Goal: Task Accomplishment & Management: Use online tool/utility

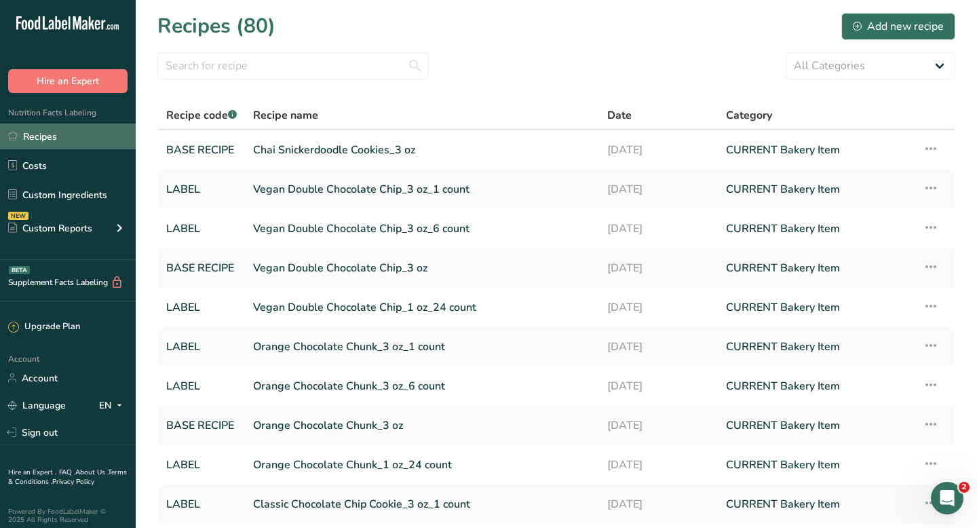
click at [78, 138] on link "Recipes" at bounding box center [68, 136] width 136 height 26
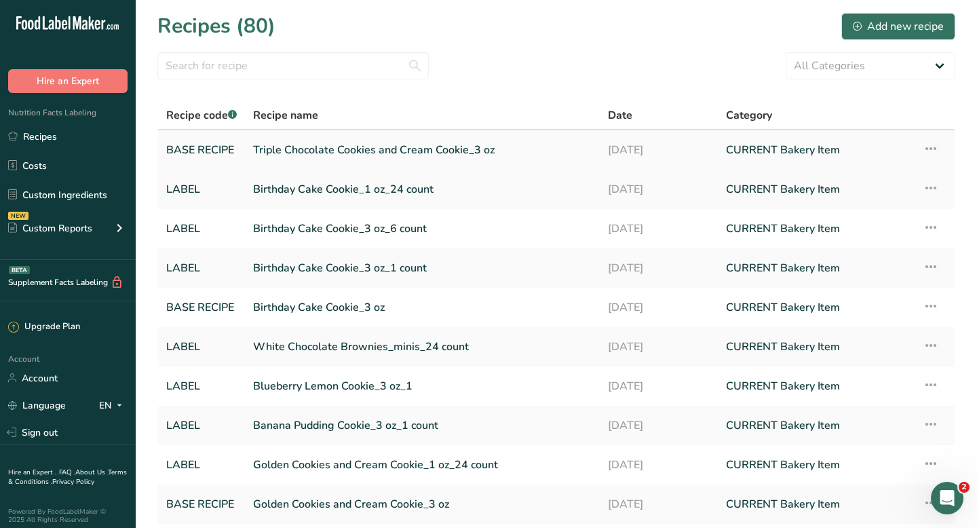
click at [313, 149] on link "Triple Chocolate Cookies and Cream Cookie_3 oz" at bounding box center [422, 150] width 338 height 28
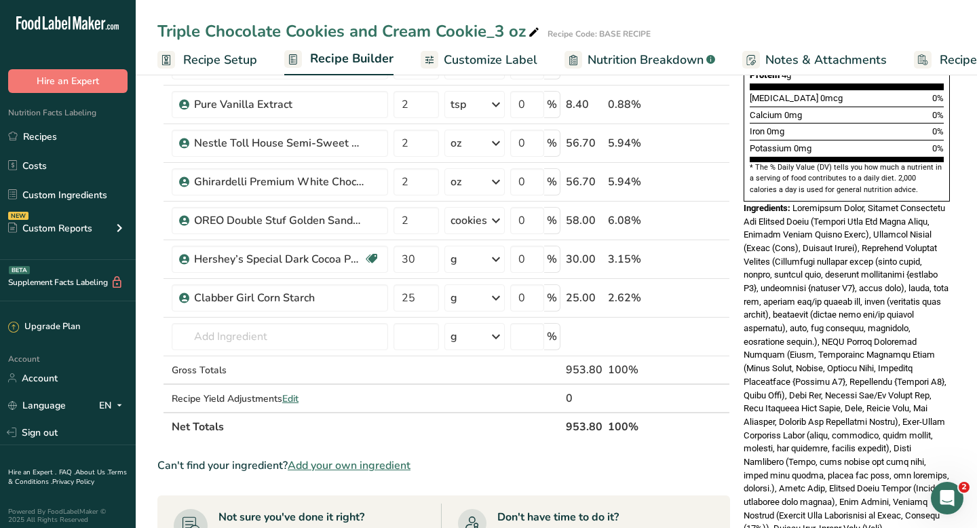
scroll to position [362, 0]
drag, startPoint x: 743, startPoint y: 174, endPoint x: 878, endPoint y: 491, distance: 344.3
click at [878, 491] on div "Nutrition Facts 11 Servings Per Container Serving Size 85g Amount Per Serving C…" at bounding box center [846, 141] width 217 height 823
copy div "Ingredients: Granulated Sugar, Organic Unbleached All Purpose Flour (Organic Ha…"
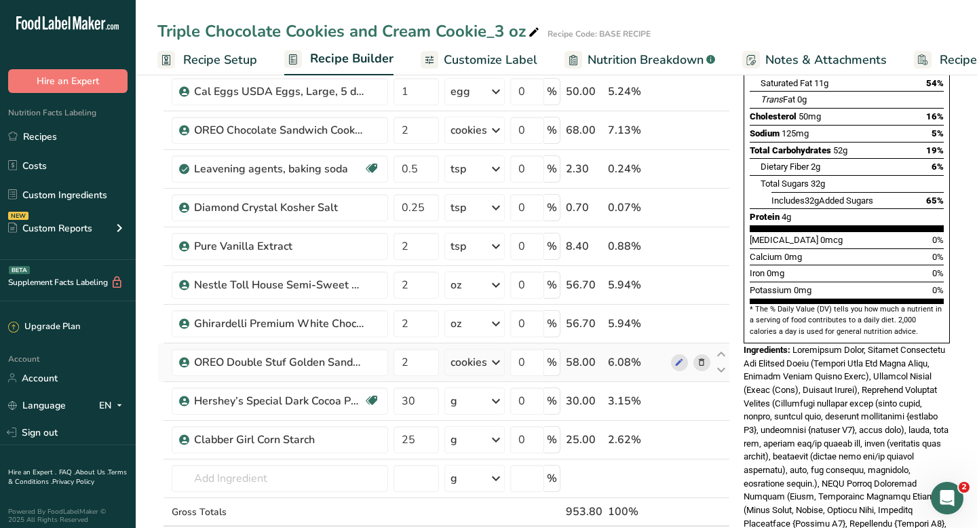
scroll to position [0, 0]
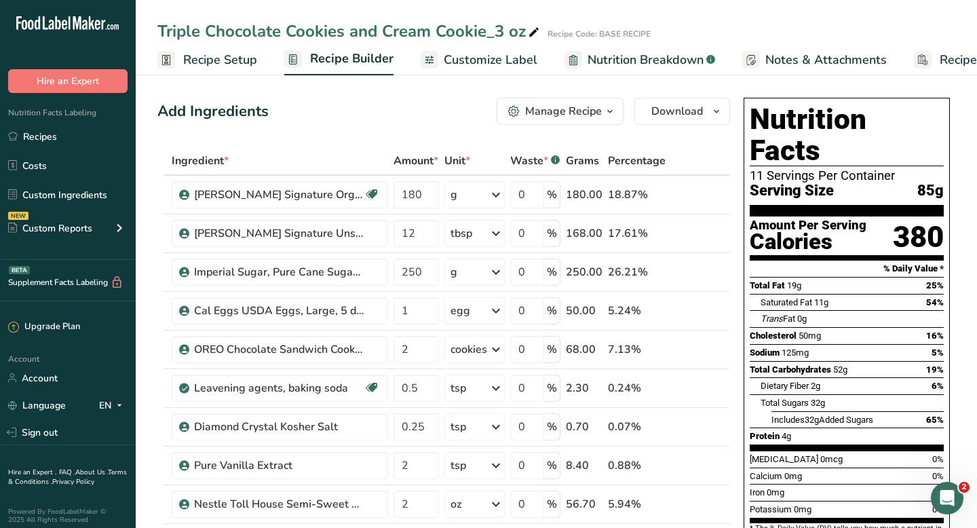
click at [489, 57] on span "Customize Label" at bounding box center [491, 60] width 94 height 18
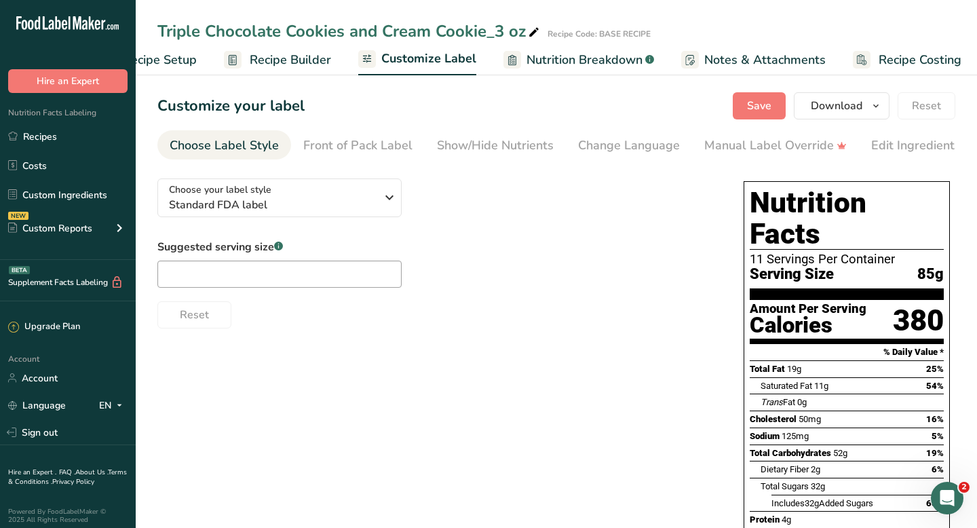
scroll to position [0, 66]
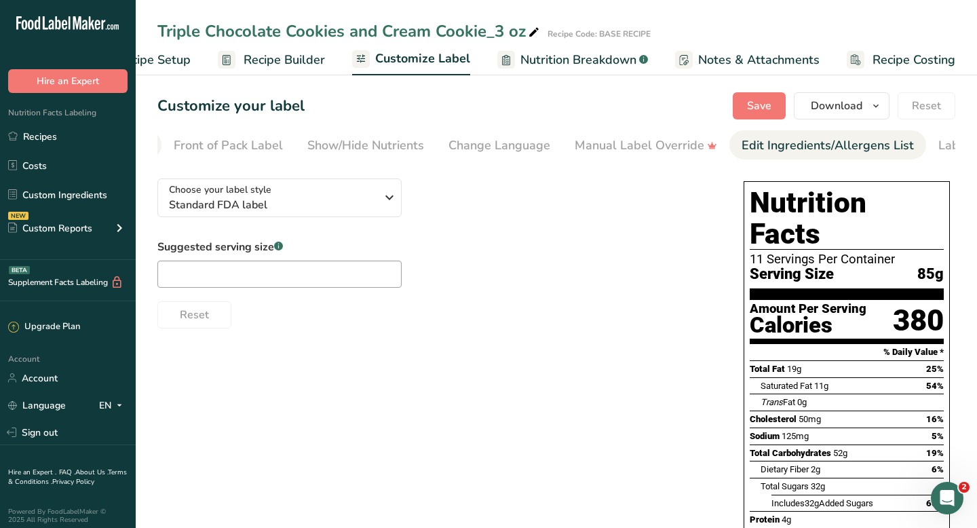
click at [768, 144] on div "Edit Ingredients/Allergens List" at bounding box center [827, 145] width 172 height 18
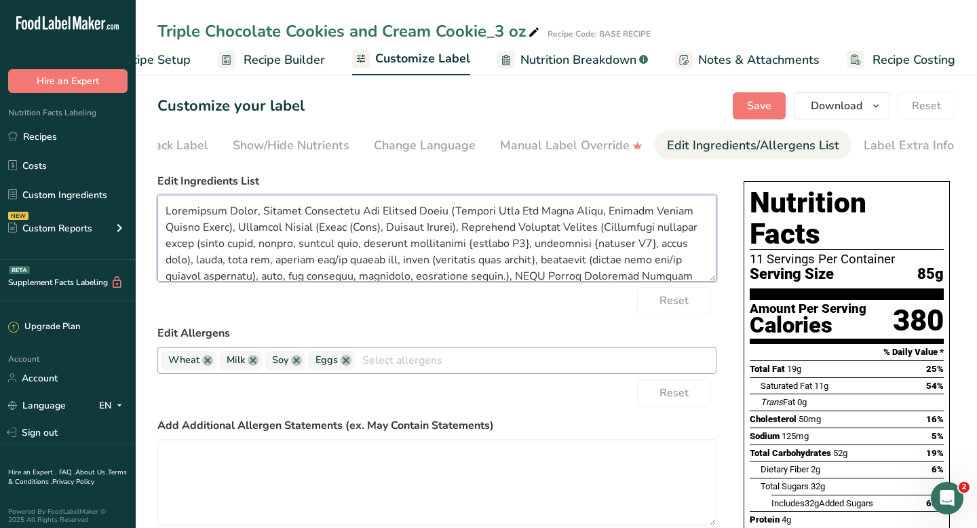
scroll to position [109, 0]
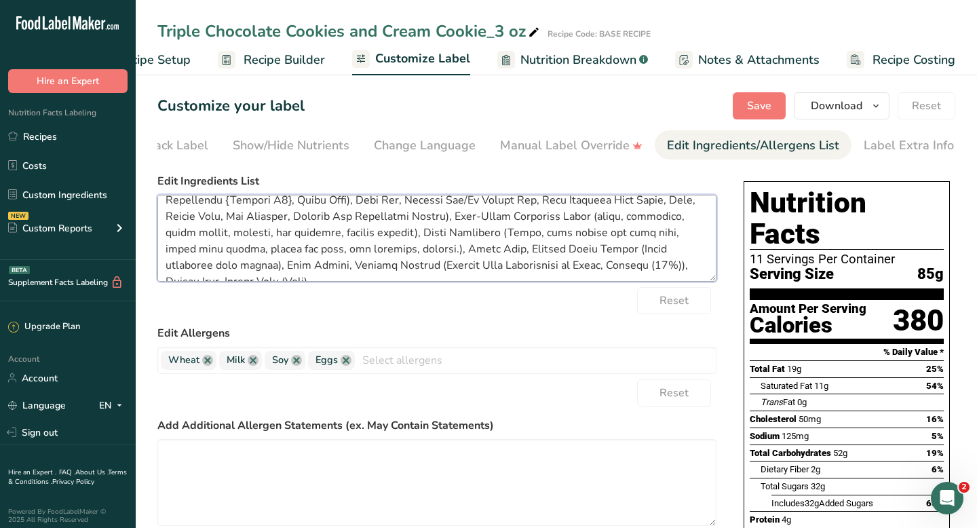
drag, startPoint x: 165, startPoint y: 215, endPoint x: 709, endPoint y: 380, distance: 568.4
click at [709, 380] on form "Edit Ingredients List Reset Edit Allergens Wheat Milk Soy Eggs Tree Nuts Fish P…" at bounding box center [436, 389] width 559 height 433
paste textarea "Enriched Flour (Wheat Flour, [MEDICAL_DATA], Reduced Iron, [MEDICAL_DATA] Monon…"
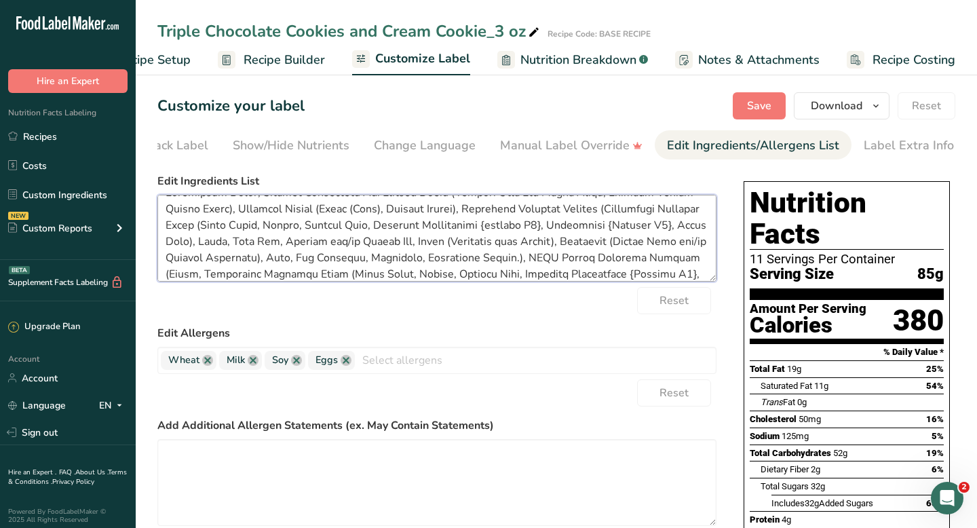
scroll to position [0, 0]
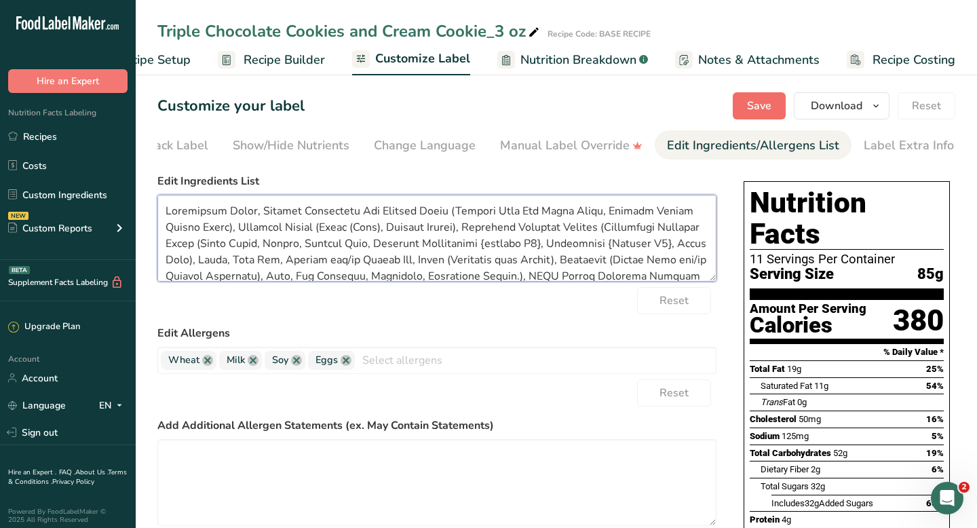
type textarea "Granulated Sugar, Organic Unbleached All Purpose Flour (Organic Hard Red Wheat …"
click at [754, 104] on span "Save" at bounding box center [759, 106] width 24 height 16
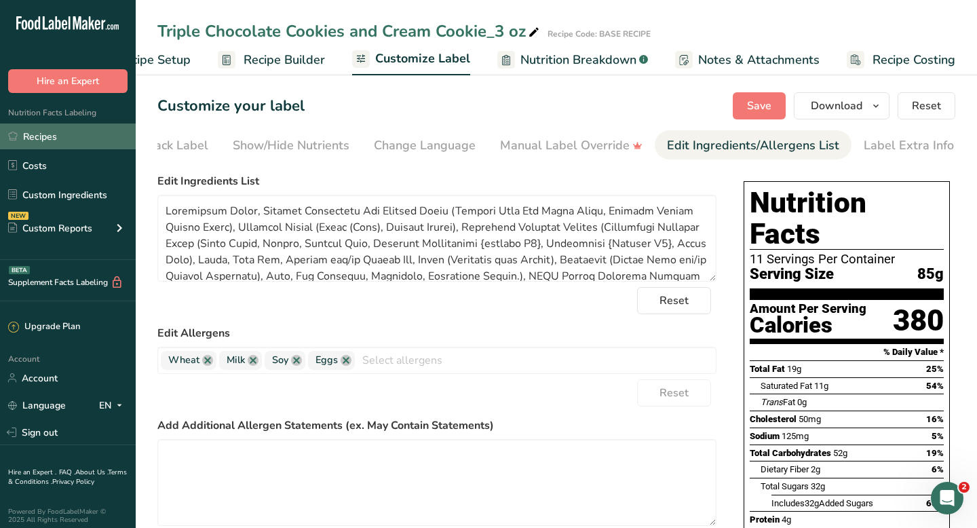
click at [37, 136] on link "Recipes" at bounding box center [68, 136] width 136 height 26
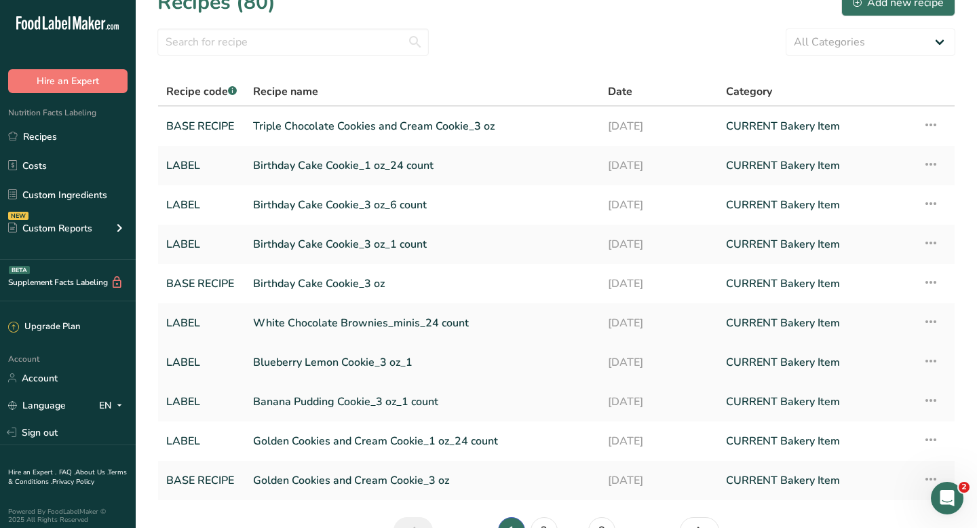
scroll to position [26, 0]
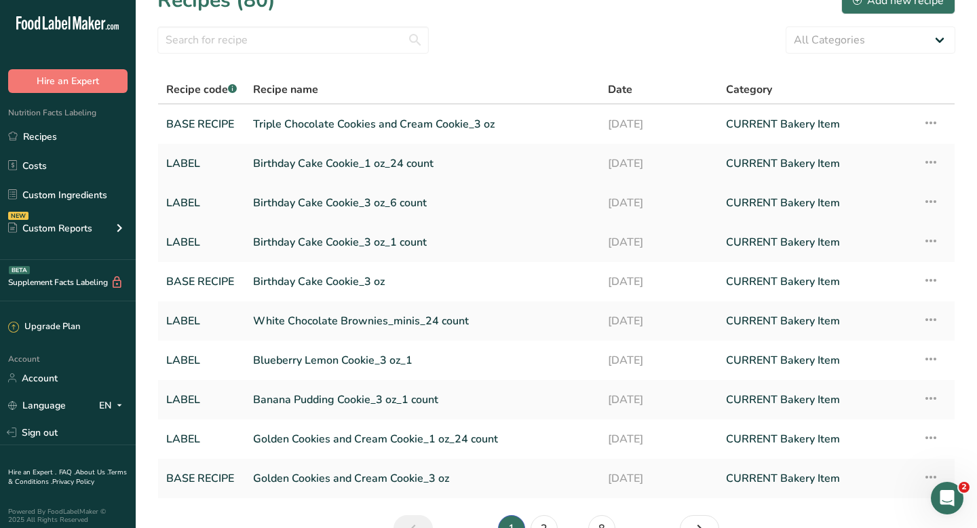
click at [298, 199] on link "Birthday Cake Cookie_3 oz_6 count" at bounding box center [422, 203] width 338 height 28
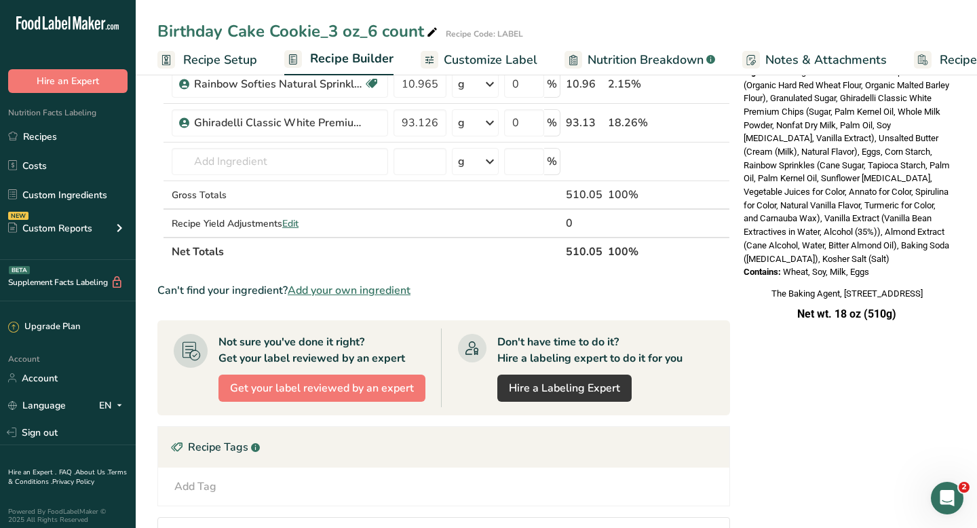
scroll to position [507, 0]
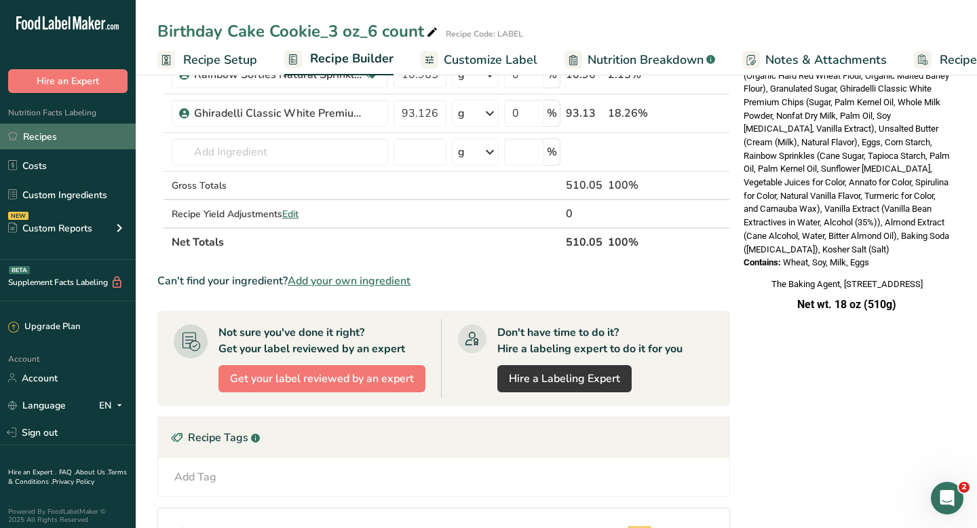
click at [36, 139] on link "Recipes" at bounding box center [68, 136] width 136 height 26
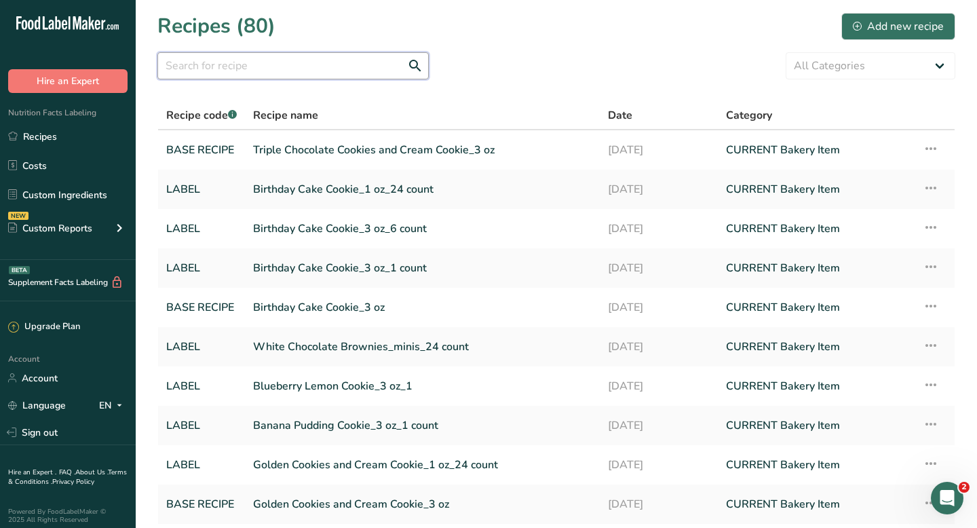
click at [261, 64] on input "text" at bounding box center [292, 65] width 271 height 27
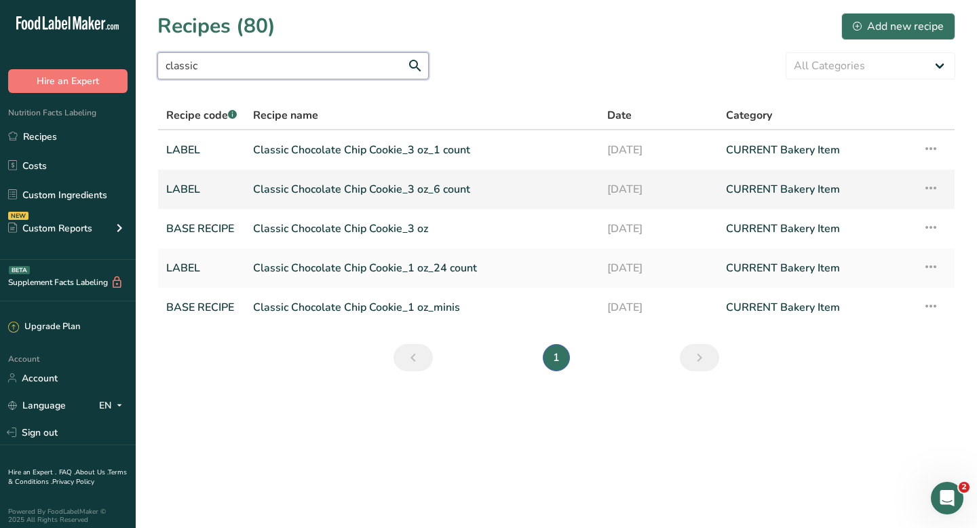
type input "classic"
click at [292, 191] on link "Classic Chocolate Chip Cookie_3 oz_6 count" at bounding box center [422, 189] width 338 height 28
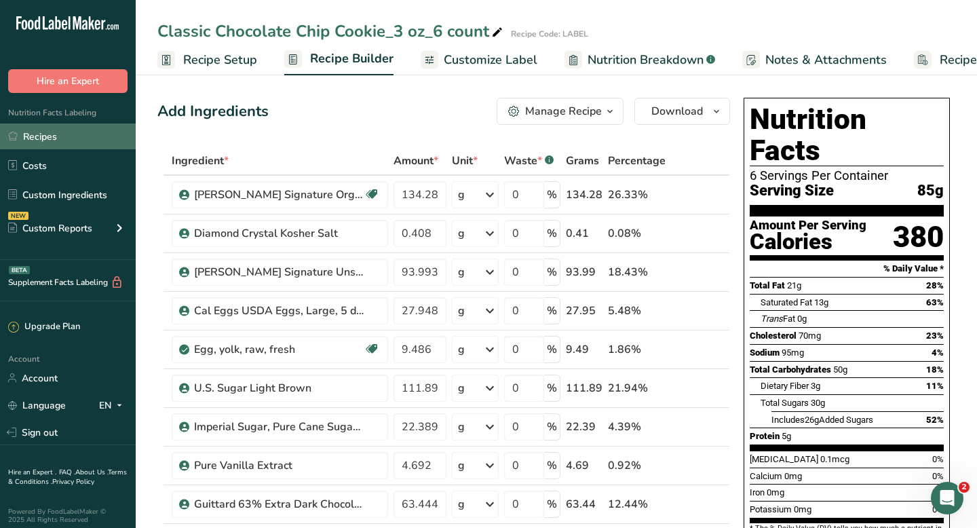
click at [41, 140] on link "Recipes" at bounding box center [68, 136] width 136 height 26
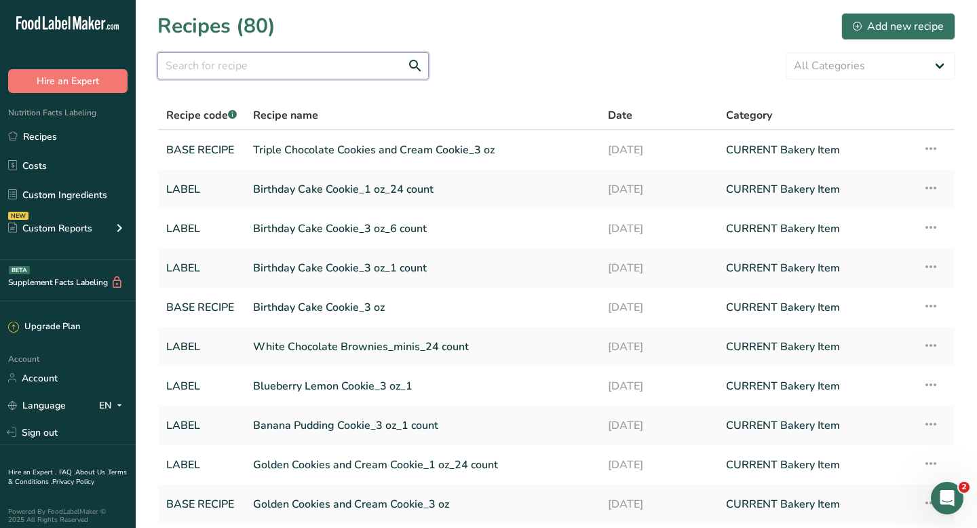
click at [376, 69] on input "text" at bounding box center [292, 65] width 271 height 27
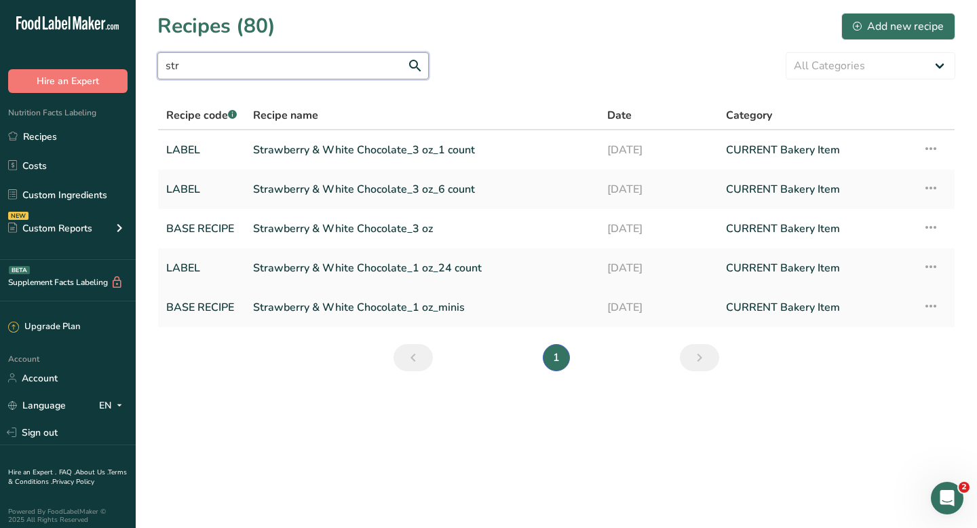
type input "str"
click at [407, 311] on link "Strawberry & White Chocolate_1 oz_minis" at bounding box center [422, 307] width 338 height 28
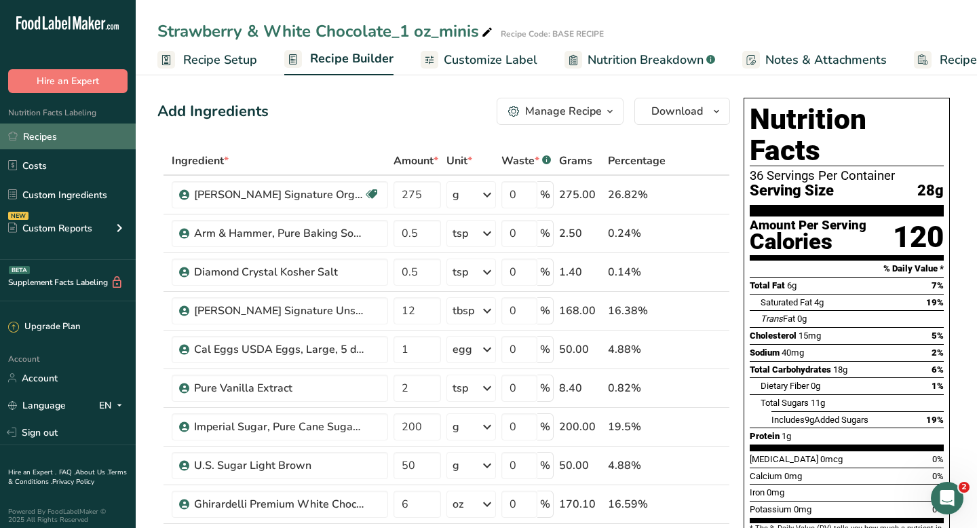
click at [54, 140] on link "Recipes" at bounding box center [68, 136] width 136 height 26
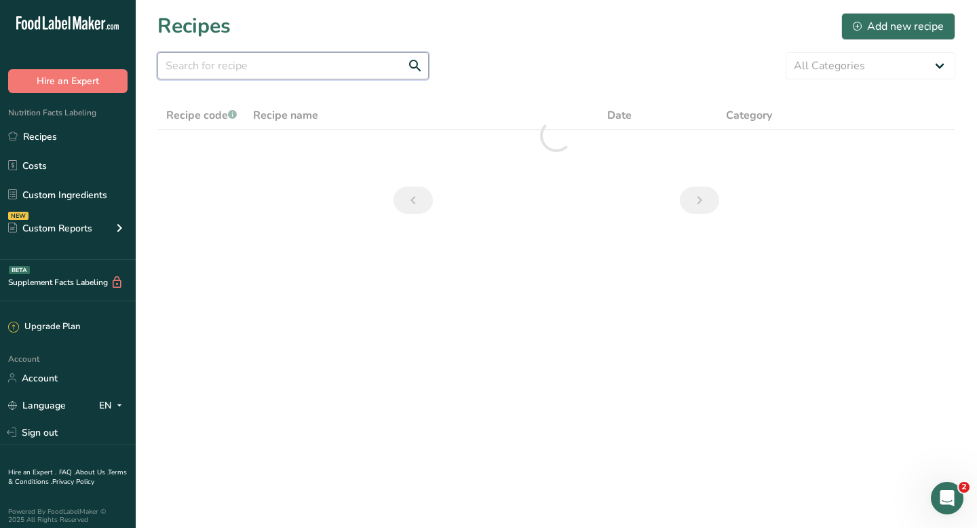
click at [214, 62] on input "text" at bounding box center [292, 65] width 271 height 27
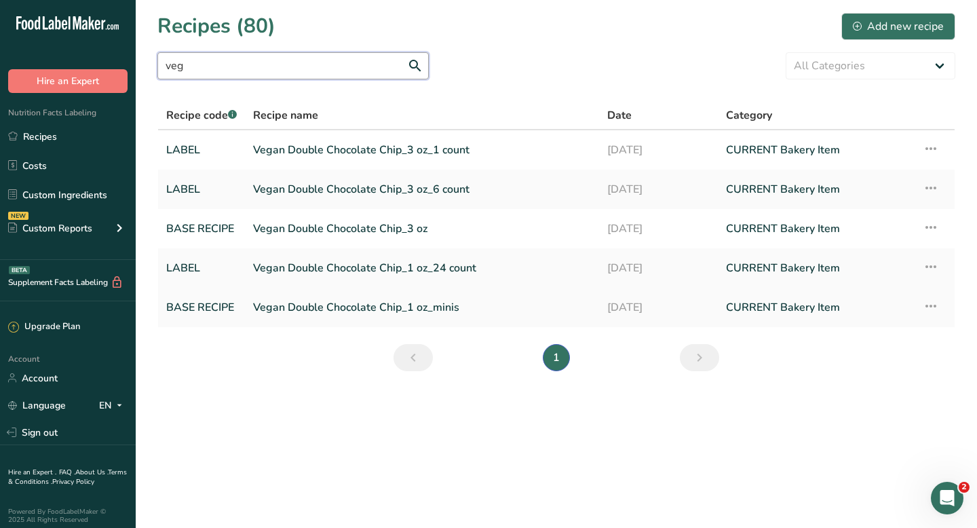
type input "veg"
click at [279, 305] on link "Vegan Double Chocolate Chip_1 oz_minis" at bounding box center [422, 307] width 338 height 28
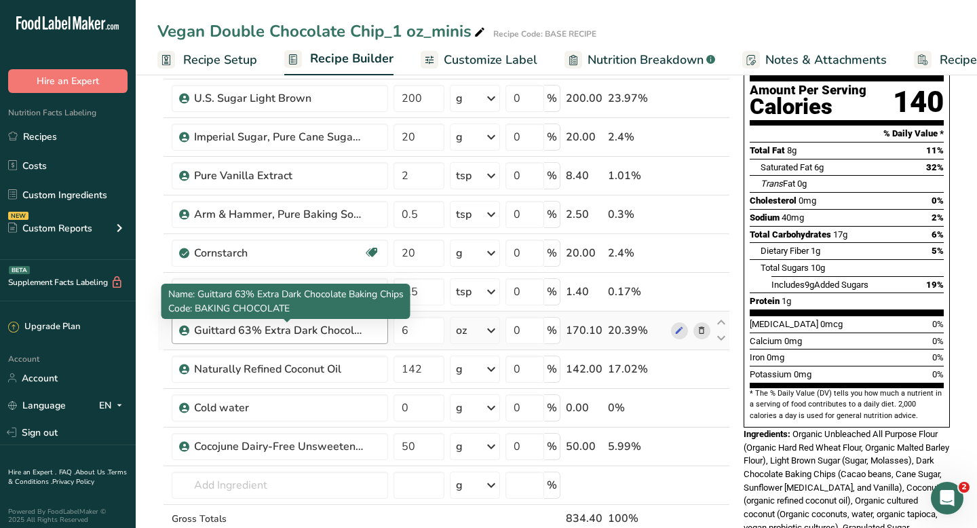
scroll to position [137, 0]
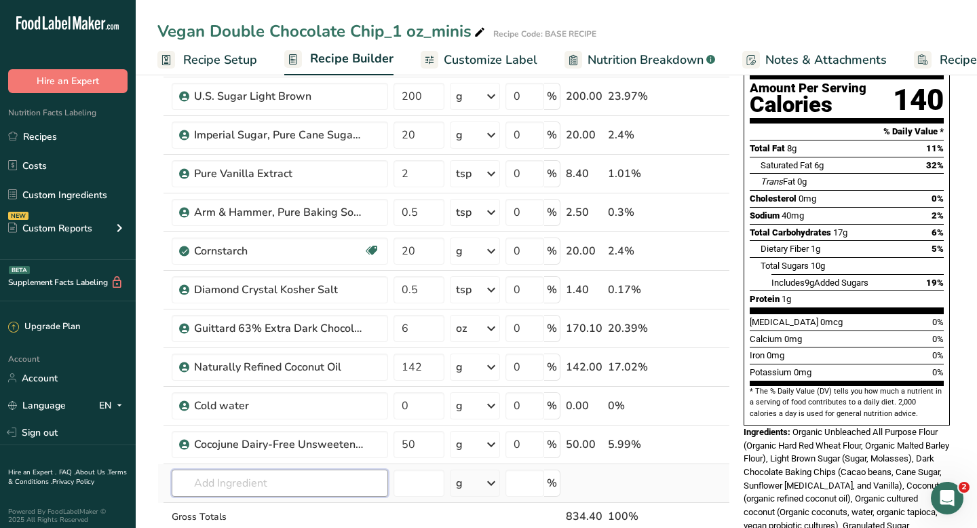
click at [290, 477] on input "text" at bounding box center [280, 482] width 216 height 27
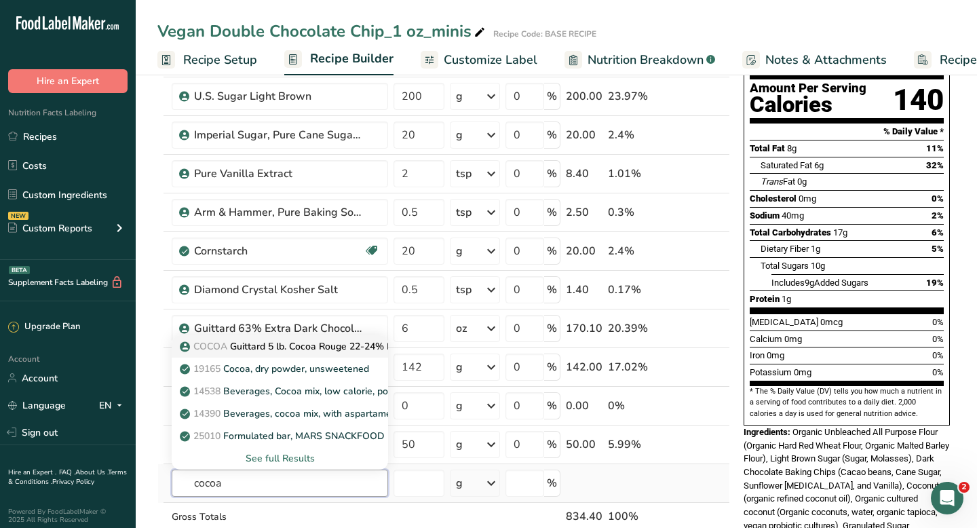
type input "cocoa"
click at [296, 349] on p "COCOA Guittard 5 lb. Cocoa Rouge 22-24% Fat Dutched Cocoa Powder" at bounding box center [344, 346] width 325 height 14
type input "Guittard 5 lb. Cocoa Rouge 22-24% Fat Dutched Cocoa Powder"
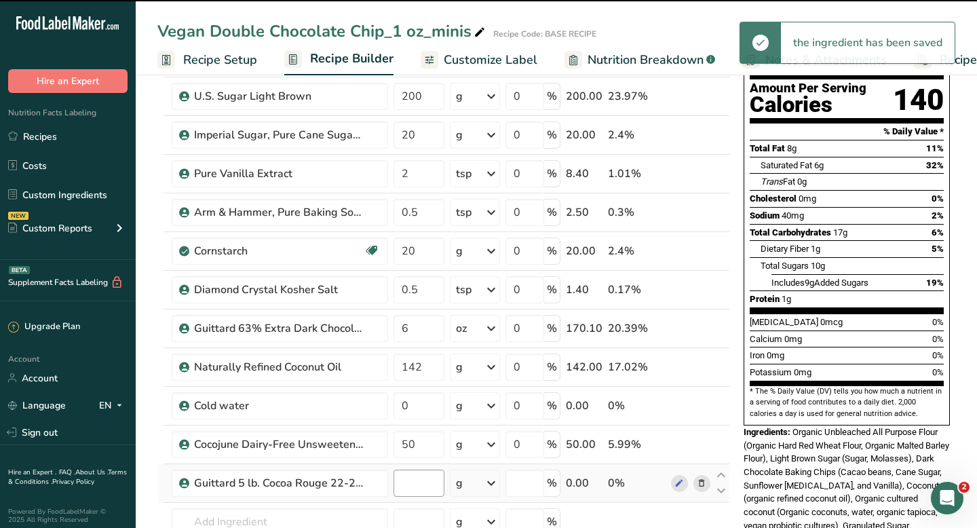
type input "0"
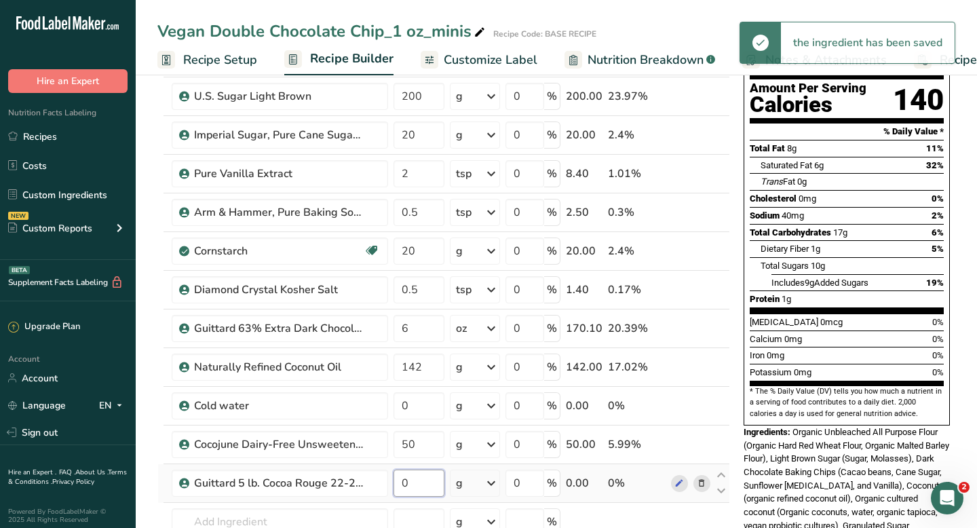
click at [396, 481] on input "0" at bounding box center [418, 482] width 51 height 27
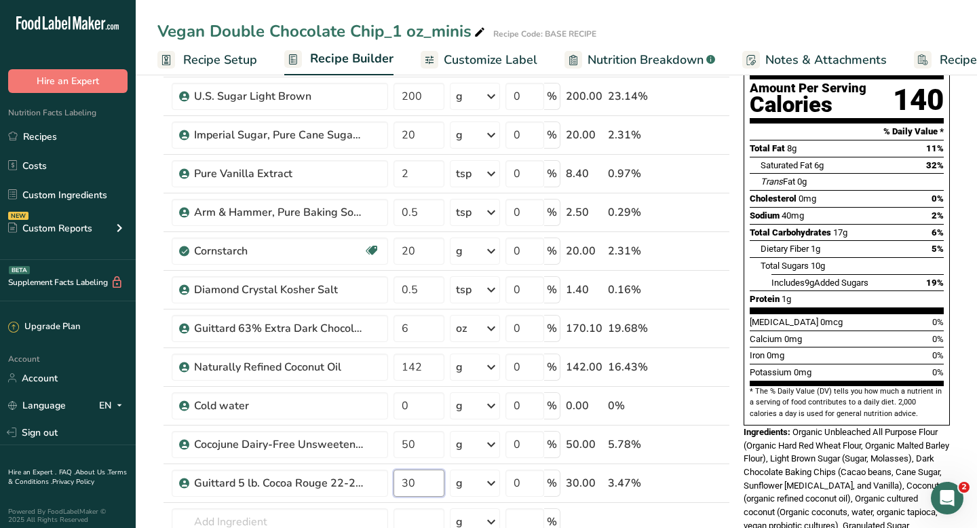
type input "30"
click at [151, 458] on section "Add Ingredients Manage Recipe Delete Recipe Duplicate Recipe Scale Recipe Save …" at bounding box center [556, 520] width 841 height 1172
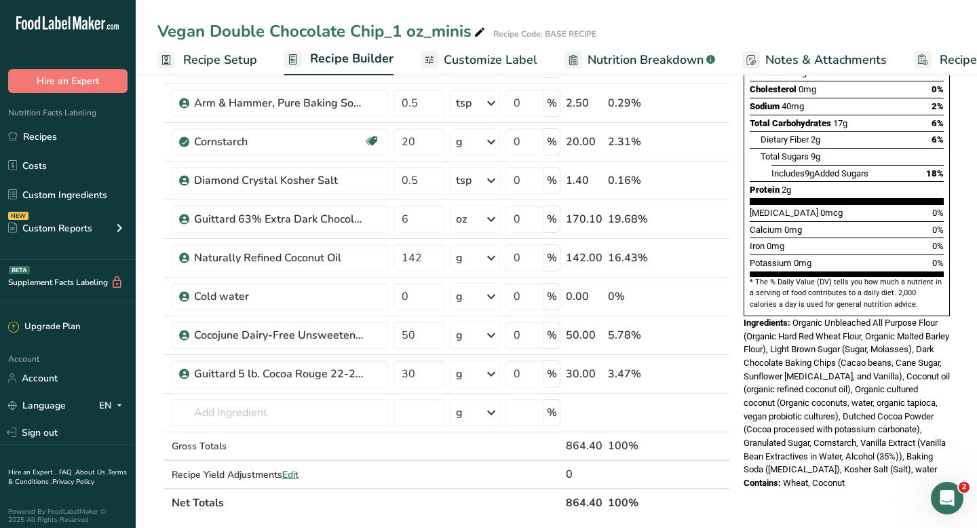
scroll to position [247, 0]
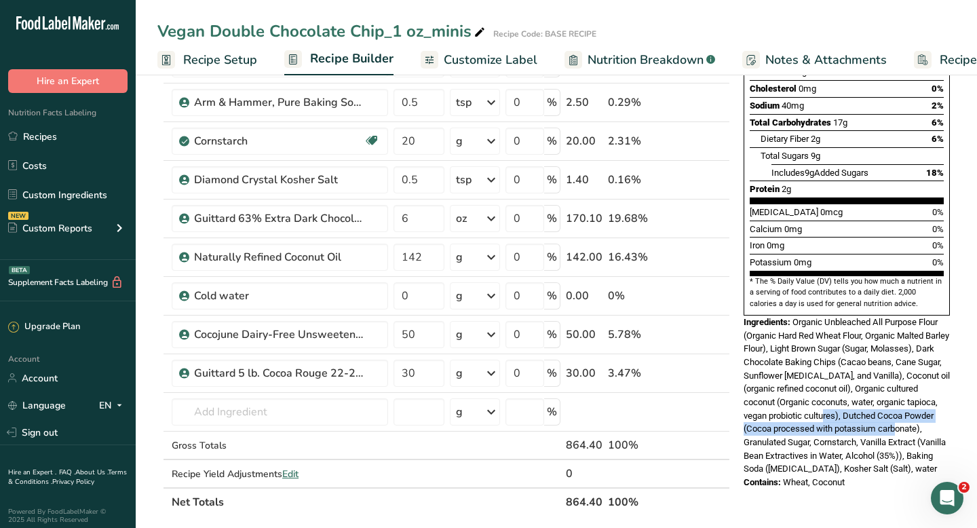
drag, startPoint x: 846, startPoint y: 384, endPoint x: 923, endPoint y: 394, distance: 77.3
click at [923, 394] on span "Organic Unbleached All Purpose Flour (Organic Hard Red Wheat Flour, Organic Mal…" at bounding box center [846, 395] width 206 height 157
copy span "Dutched Cocoa Powder (Cocoa processed with potassium carbonate)"
